Goal: Information Seeking & Learning: Learn about a topic

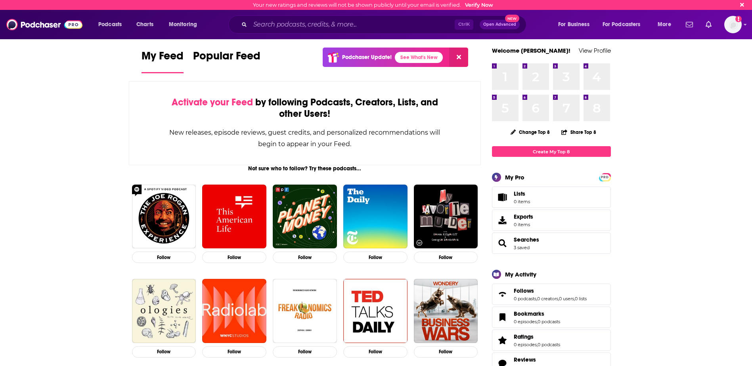
drag, startPoint x: 736, startPoint y: 1, endPoint x: 49, endPoint y: 239, distance: 727.6
click at [298, 24] on input "Search podcasts, credits, & more..." at bounding box center [352, 24] width 205 height 13
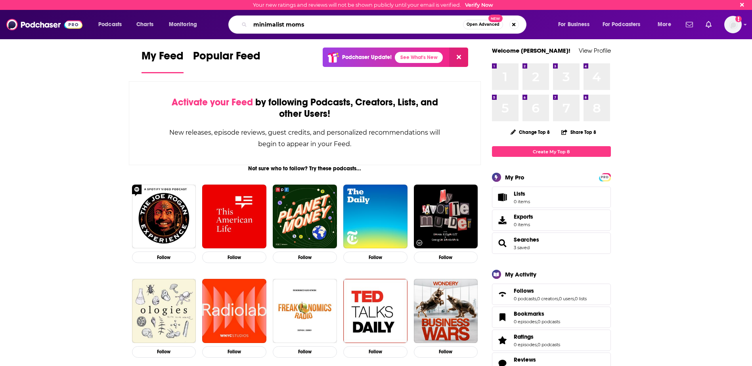
type input "minimalist moms"
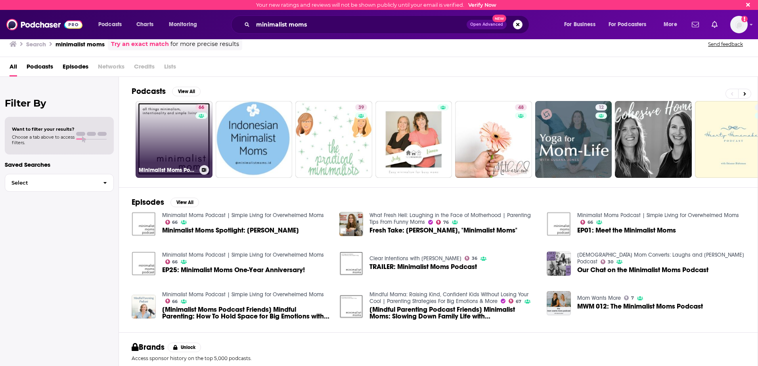
click at [165, 140] on link "66 Minimalist Moms Podcast | Simple Living for Overwhelmed Moms" at bounding box center [174, 139] width 77 height 77
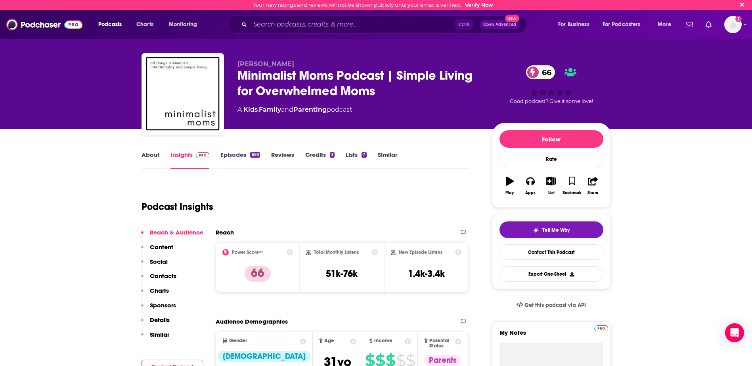
click at [240, 155] on link "Episodes 659" at bounding box center [239, 160] width 39 height 18
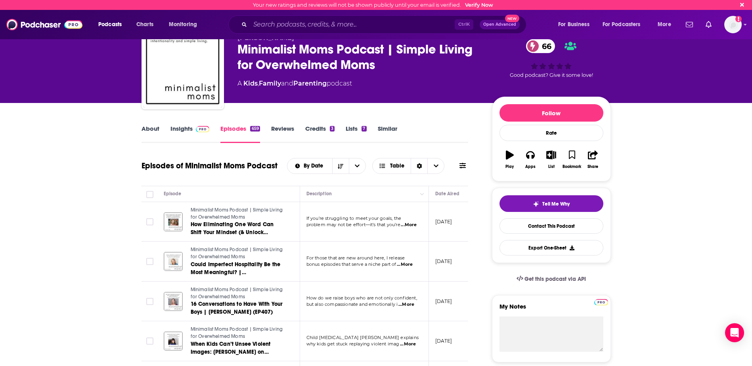
scroll to position [40, 0]
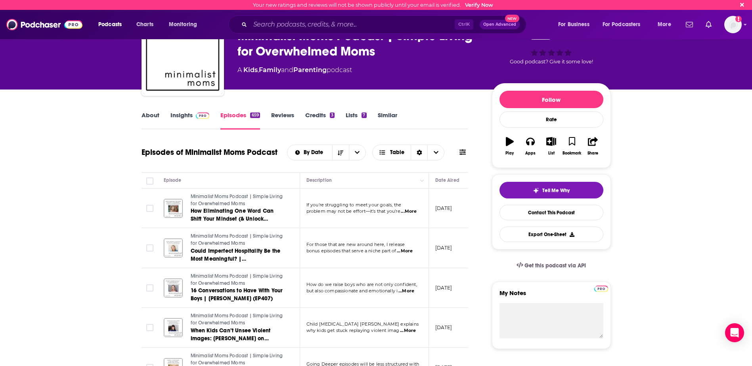
click at [153, 116] on link "About" at bounding box center [151, 120] width 18 height 18
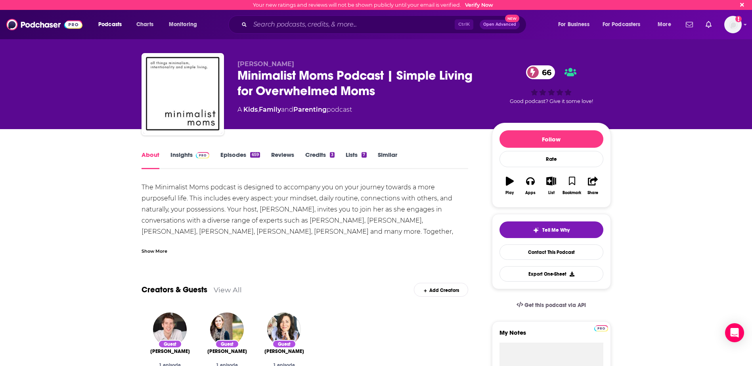
click at [177, 155] on link "Insights" at bounding box center [189, 160] width 39 height 18
